Goal: Find specific page/section: Find specific page/section

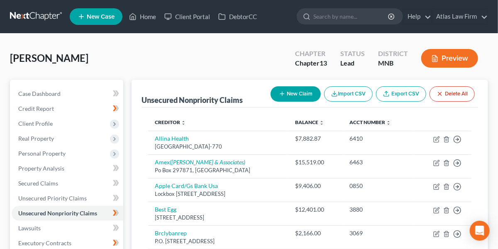
click at [49, 15] on link at bounding box center [36, 16] width 53 height 15
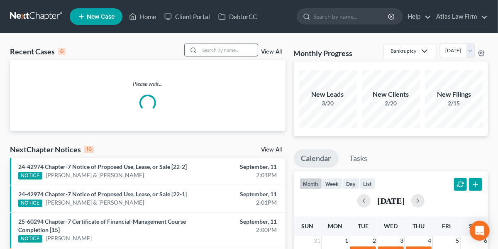
click at [215, 50] on input "search" at bounding box center [229, 50] width 58 height 12
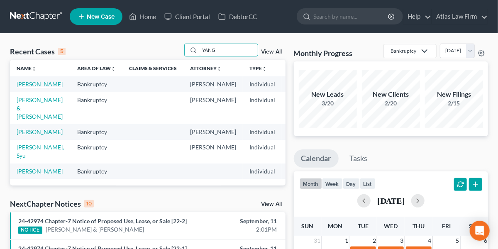
type input "YANG"
click at [24, 88] on link "[PERSON_NAME]" at bounding box center [40, 84] width 46 height 7
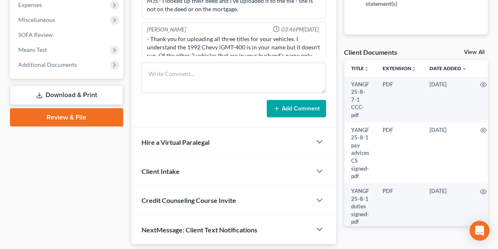
scroll to position [155, 0]
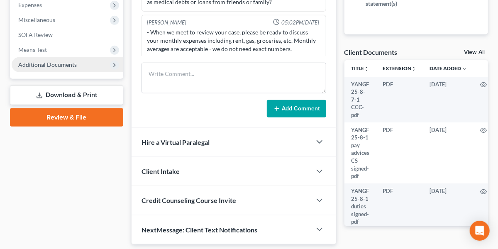
click at [58, 68] on span "Additional Documents" at bounding box center [68, 64] width 112 height 15
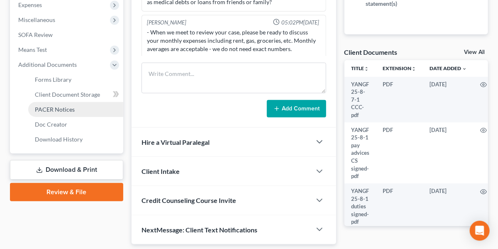
click at [50, 110] on span "PACER Notices" at bounding box center [55, 109] width 40 height 7
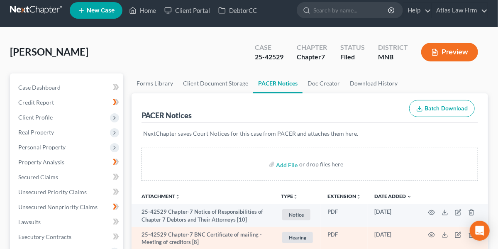
scroll to position [0, 0]
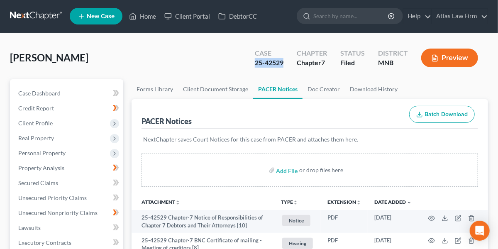
drag, startPoint x: 286, startPoint y: 64, endPoint x: 254, endPoint y: 64, distance: 32.0
click at [254, 64] on div "Case 25-42529" at bounding box center [269, 59] width 42 height 24
copy div "25-42529"
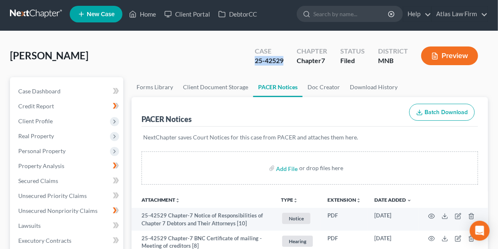
scroll to position [0, 0]
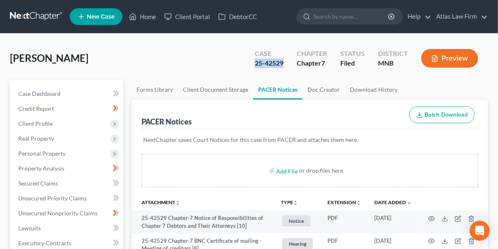
click at [35, 12] on link at bounding box center [36, 16] width 53 height 15
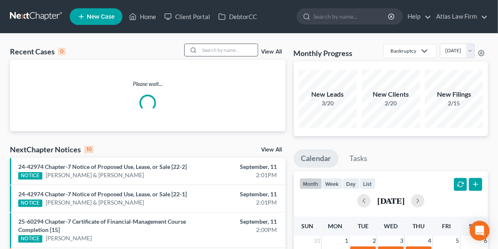
click at [233, 51] on input "search" at bounding box center [229, 50] width 58 height 12
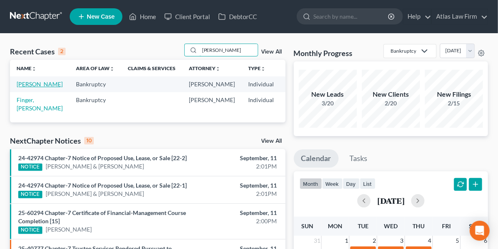
type input "[PERSON_NAME]"
click at [25, 88] on link "[PERSON_NAME]" at bounding box center [40, 84] width 46 height 7
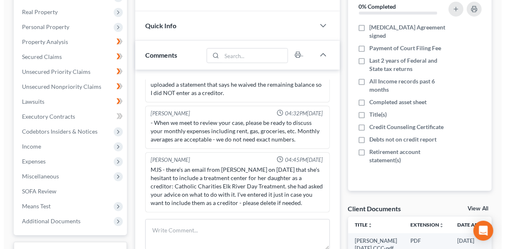
scroll to position [24, 0]
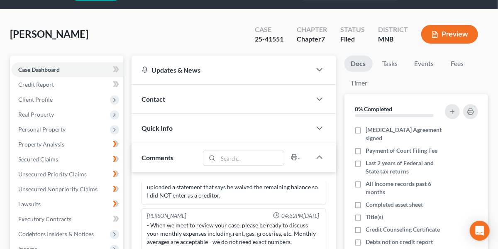
click at [430, 29] on button "Preview" at bounding box center [449, 34] width 57 height 19
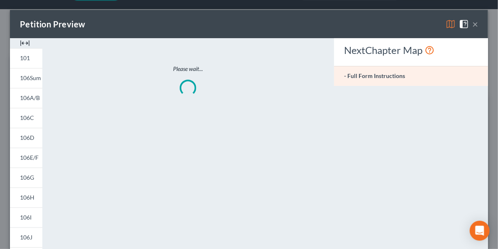
scroll to position [812, 0]
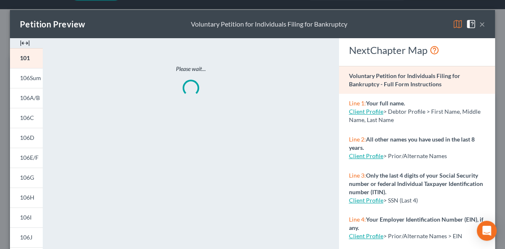
click at [453, 22] on img at bounding box center [458, 24] width 10 height 10
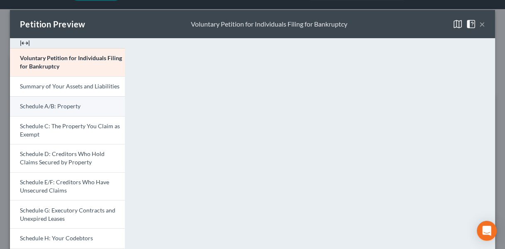
click at [53, 105] on span "Schedule A/B: Property" at bounding box center [50, 106] width 61 height 7
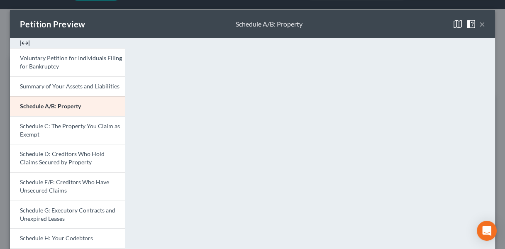
click at [480, 25] on button "×" at bounding box center [483, 24] width 6 height 10
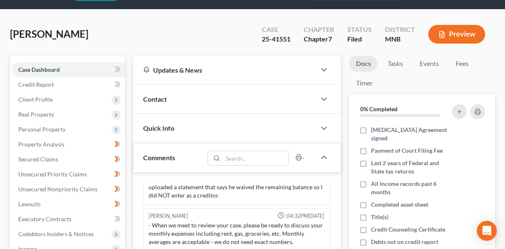
scroll to position [820, 0]
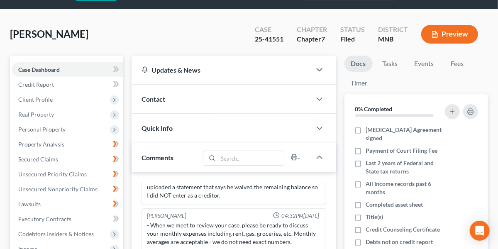
click at [446, 37] on button "Preview" at bounding box center [449, 34] width 57 height 19
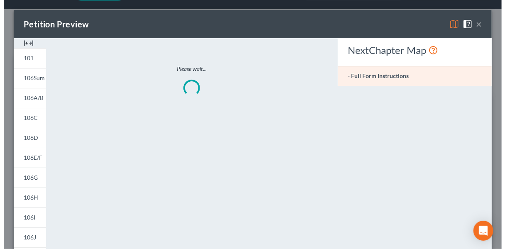
scroll to position [812, 0]
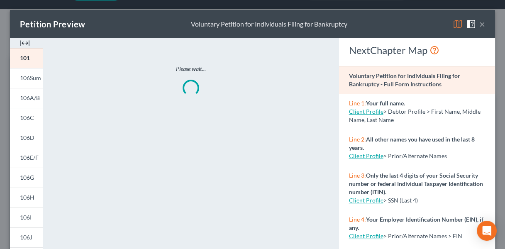
click at [453, 27] on img at bounding box center [458, 24] width 10 height 10
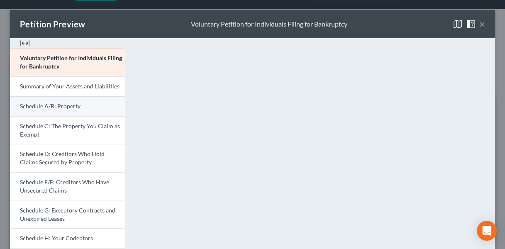
click at [91, 115] on link "Schedule A/B: Property" at bounding box center [67, 106] width 115 height 20
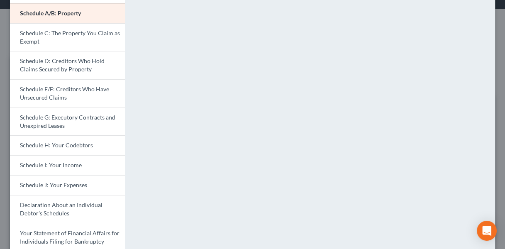
scroll to position [93, 0]
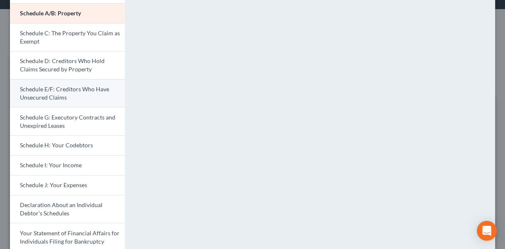
click at [49, 100] on link "Schedule E/F: Creditors Who Have Unsecured Claims" at bounding box center [67, 93] width 115 height 28
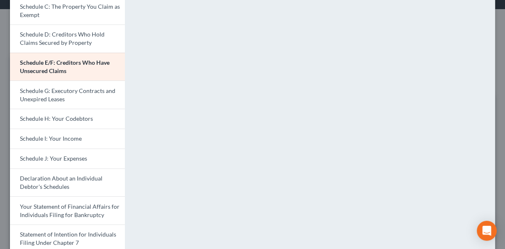
scroll to position [224, 0]
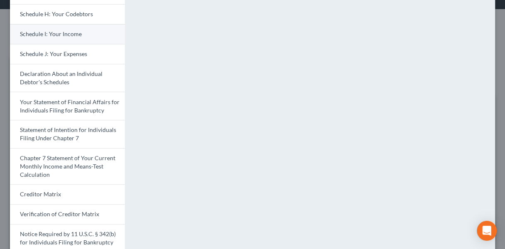
click at [60, 40] on link "Schedule I: Your Income" at bounding box center [67, 34] width 115 height 20
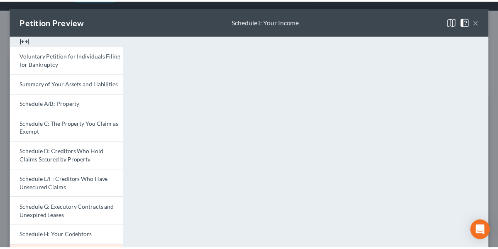
scroll to position [0, 0]
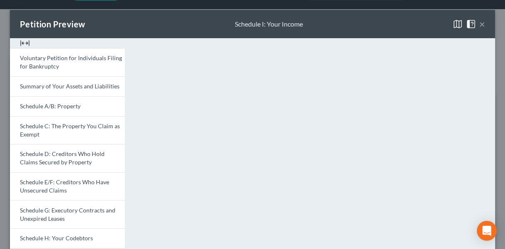
click at [480, 23] on button "×" at bounding box center [483, 24] width 6 height 10
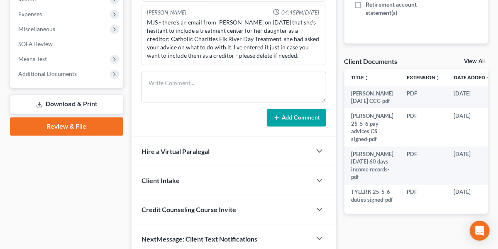
scroll to position [287, 0]
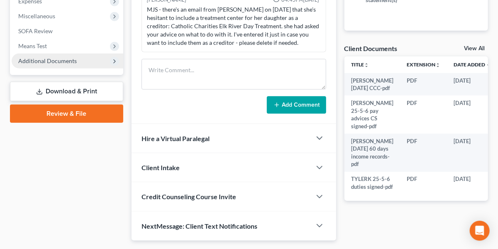
click at [58, 59] on span "Additional Documents" at bounding box center [47, 60] width 59 height 7
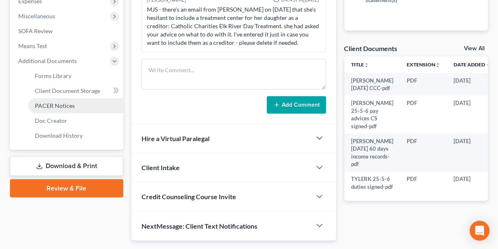
click at [59, 103] on span "PACER Notices" at bounding box center [55, 105] width 40 height 7
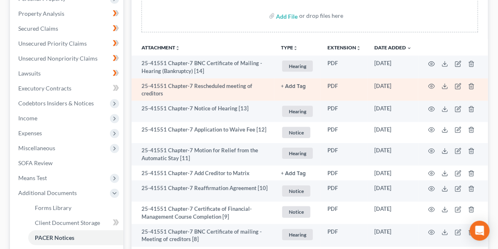
scroll to position [149, 0]
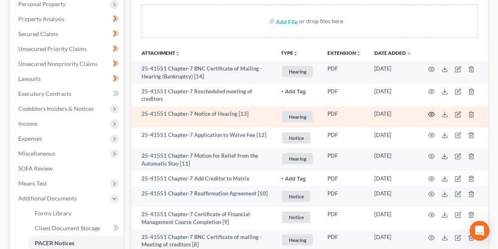
click at [431, 113] on icon "button" at bounding box center [431, 114] width 7 height 7
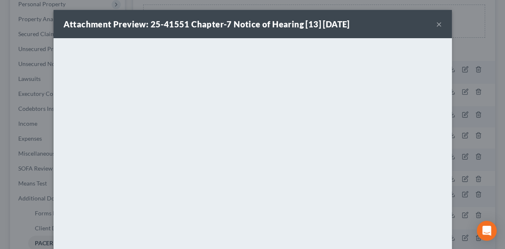
click at [436, 24] on button "×" at bounding box center [439, 24] width 6 height 10
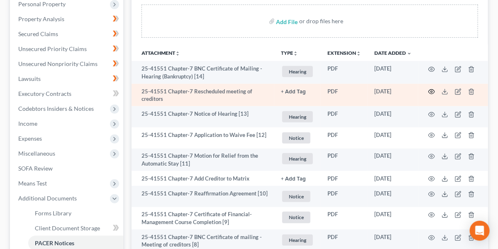
click at [432, 90] on icon "button" at bounding box center [431, 91] width 7 height 7
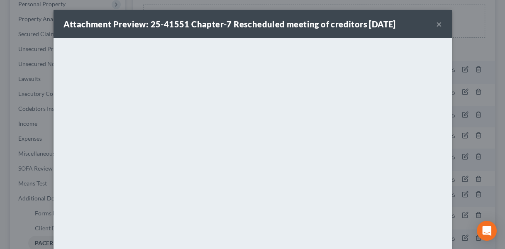
click at [436, 22] on button "×" at bounding box center [439, 24] width 6 height 10
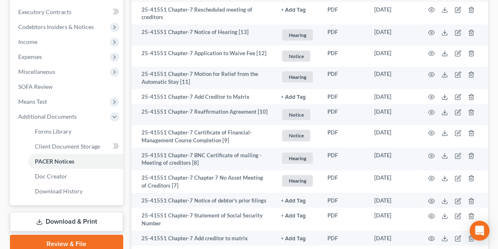
scroll to position [154, 0]
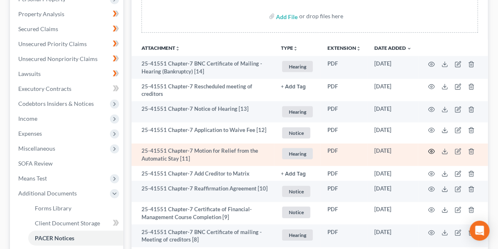
click at [430, 149] on icon "button" at bounding box center [431, 151] width 7 height 7
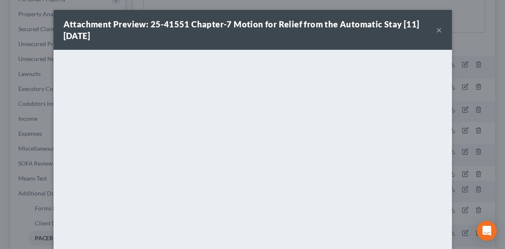
click at [298, 31] on div "Attachment Preview: 25-41551 Chapter-7 Motion for Relief from the Automatic Sta…" at bounding box center [250, 29] width 373 height 23
drag, startPoint x: 365, startPoint y: 19, endPoint x: 357, endPoint y: 22, distance: 9.1
click at [357, 22] on strong "Attachment Preview: 25-41551 Chapter-7 Motion for Relief from the Automatic Sta…" at bounding box center [242, 30] width 356 height 22
click at [436, 30] on button "×" at bounding box center [439, 30] width 6 height 10
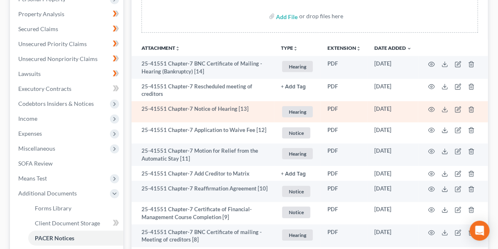
scroll to position [0, 0]
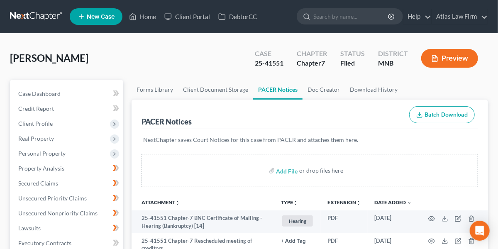
click at [45, 15] on link at bounding box center [36, 16] width 53 height 15
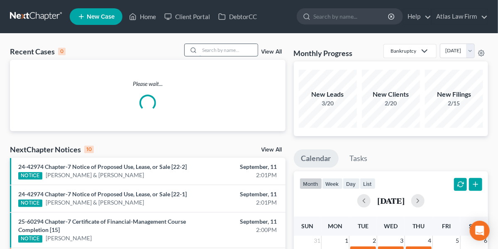
click at [244, 51] on input "search" at bounding box center [229, 50] width 58 height 12
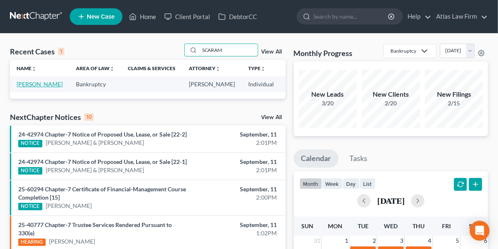
type input "SCARAM"
click at [40, 84] on link "Scaramuzza, Beth" at bounding box center [40, 84] width 46 height 7
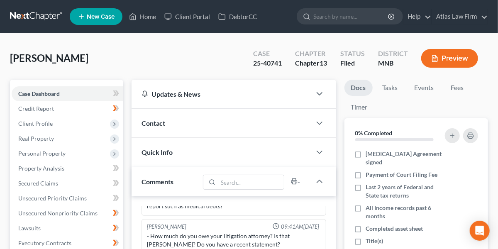
scroll to position [46, 0]
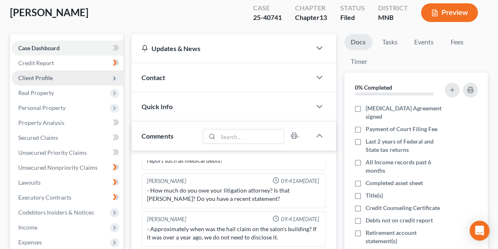
click at [71, 74] on span "Client Profile" at bounding box center [68, 78] width 112 height 15
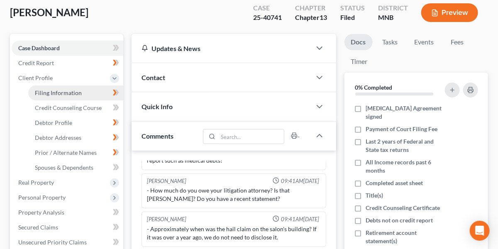
click at [71, 90] on span "Filing Information" at bounding box center [58, 92] width 47 height 7
select select "0"
select select "3"
select select "0"
select select "3"
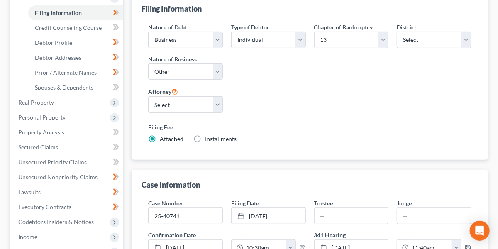
scroll to position [127, 0]
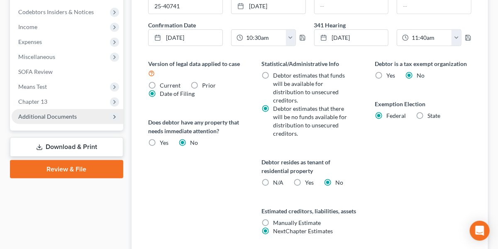
click at [66, 116] on span "Additional Documents" at bounding box center [47, 116] width 59 height 7
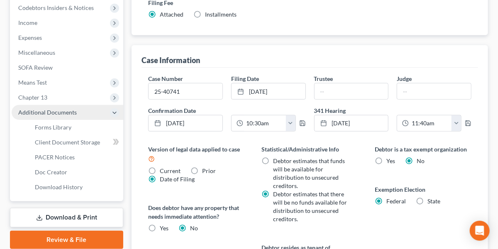
scroll to position [246, 0]
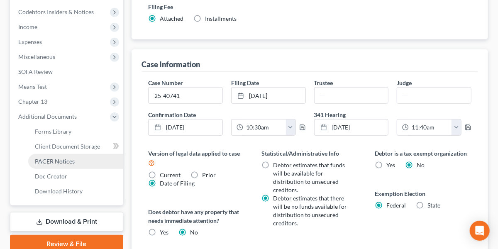
click at [65, 161] on span "PACER Notices" at bounding box center [55, 161] width 40 height 7
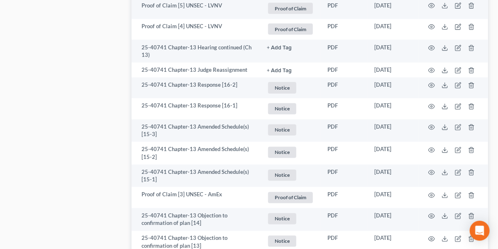
scroll to position [505, 0]
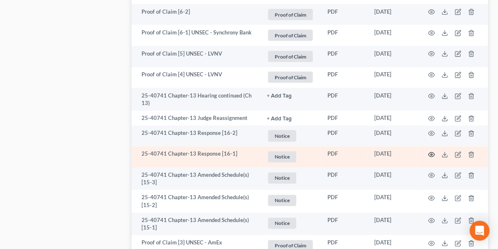
click at [431, 152] on icon "button" at bounding box center [431, 155] width 7 height 7
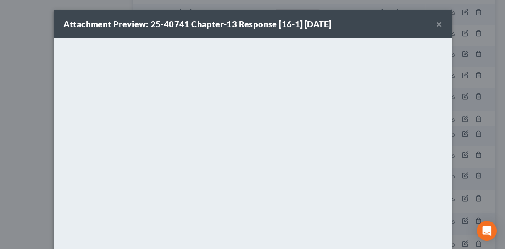
click at [436, 27] on button "×" at bounding box center [439, 24] width 6 height 10
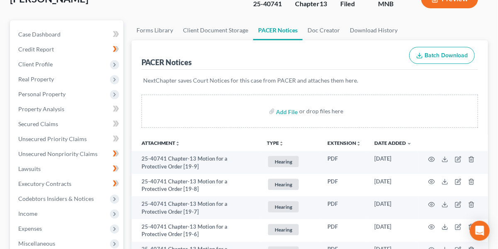
scroll to position [0, 0]
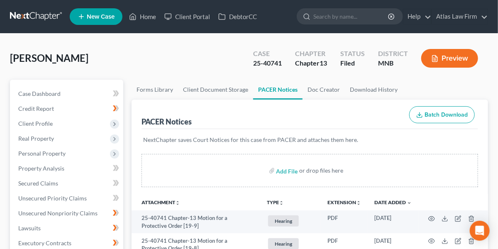
click at [49, 14] on link at bounding box center [36, 16] width 53 height 15
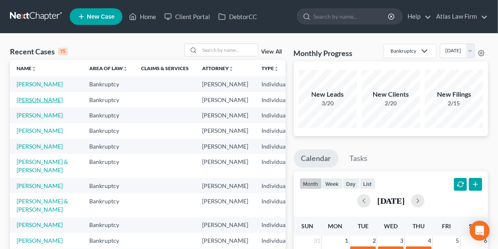
click at [29, 103] on link "Tyler, Kathy" at bounding box center [40, 99] width 46 height 7
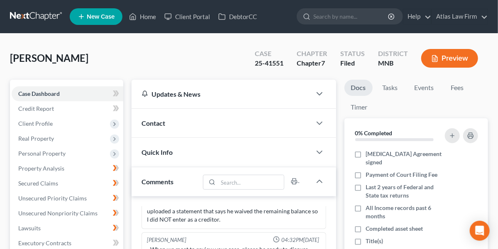
click at [460, 54] on button "Preview" at bounding box center [449, 58] width 57 height 19
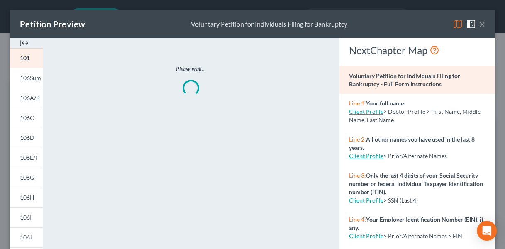
scroll to position [812, 0]
click at [453, 25] on img at bounding box center [458, 24] width 10 height 10
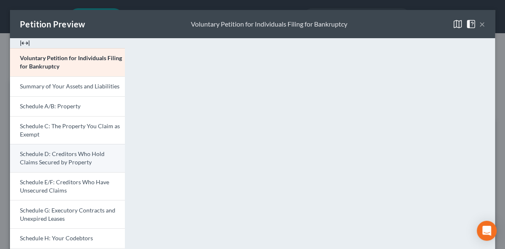
click at [43, 151] on span "Schedule D: Creditors Who Hold Claims Secured by Property" at bounding box center [62, 157] width 85 height 15
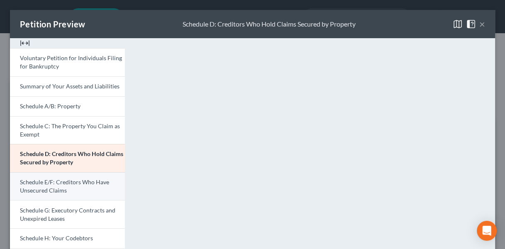
click at [76, 186] on link "Schedule E/F: Creditors Who Have Unsecured Claims" at bounding box center [67, 186] width 115 height 28
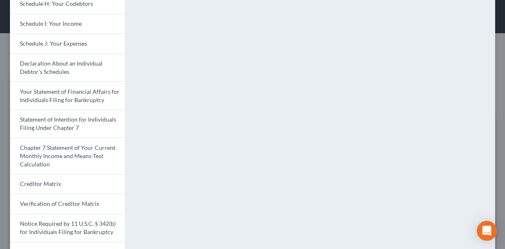
scroll to position [235, 0]
click at [52, 98] on span "Your Statement of Financial Affairs for Individuals Filing for Bankruptcy" at bounding box center [70, 95] width 100 height 15
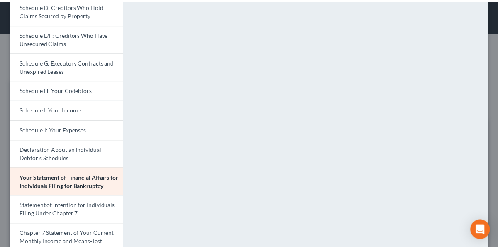
scroll to position [0, 0]
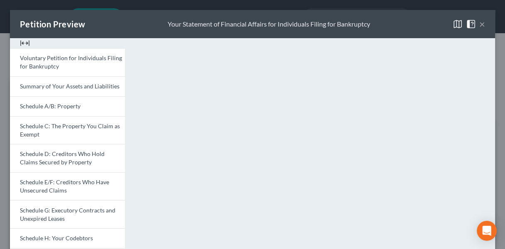
click at [480, 24] on button "×" at bounding box center [483, 24] width 6 height 10
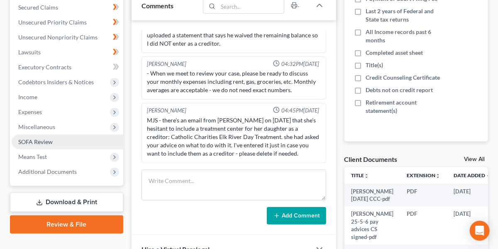
scroll to position [176, 0]
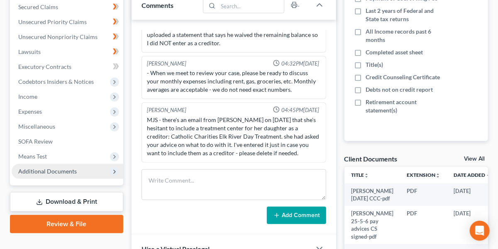
click at [42, 176] on span "Additional Documents" at bounding box center [68, 171] width 112 height 15
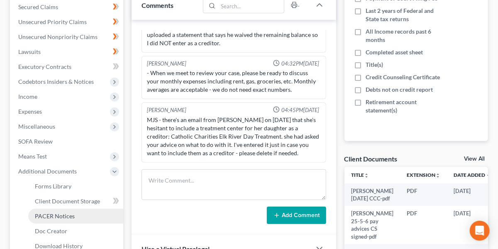
click at [54, 214] on span "PACER Notices" at bounding box center [55, 216] width 40 height 7
